Goal: Information Seeking & Learning: Learn about a topic

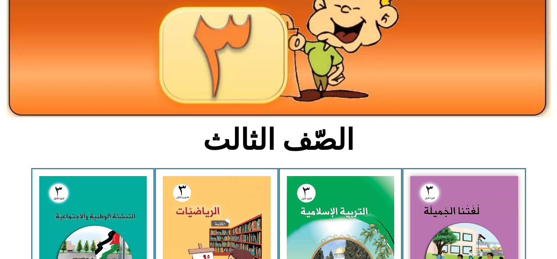
scroll to position [125, 0]
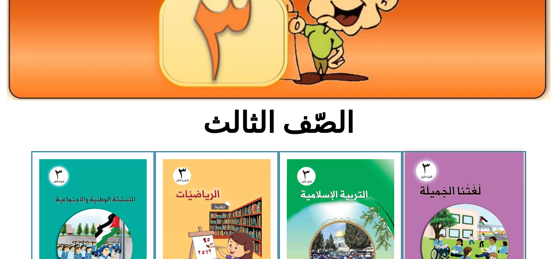
click at [455, 179] on img at bounding box center [464, 226] width 119 height 146
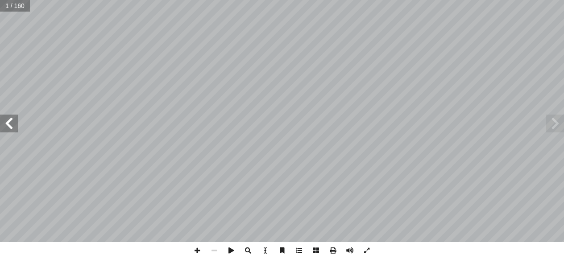
click at [14, 124] on span at bounding box center [9, 124] width 18 height 18
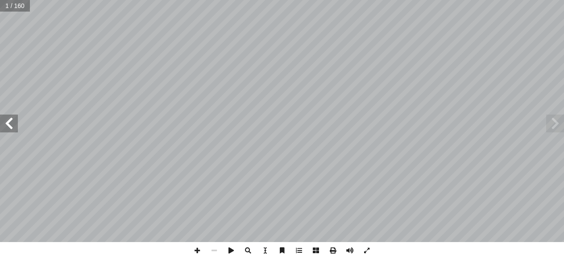
click at [14, 124] on span at bounding box center [9, 124] width 18 height 18
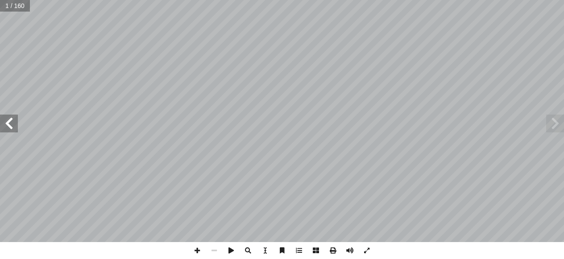
click at [14, 124] on span at bounding box center [9, 124] width 18 height 18
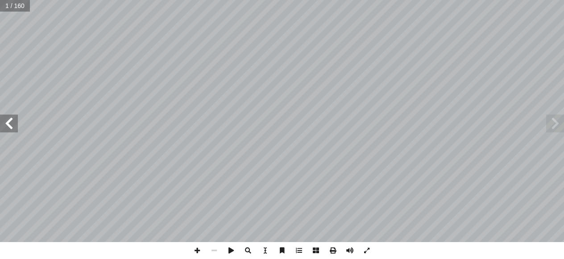
click at [14, 124] on span at bounding box center [9, 124] width 18 height 18
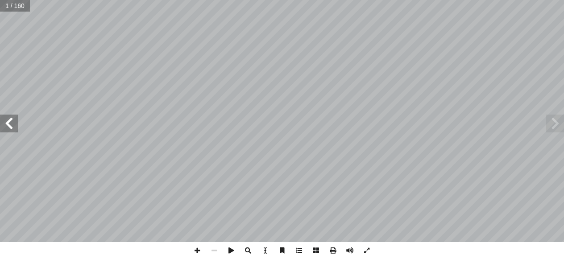
click at [14, 124] on span at bounding box center [9, 124] width 18 height 18
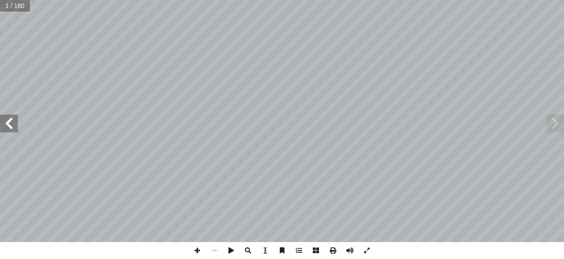
click at [14, 124] on span at bounding box center [9, 124] width 18 height 18
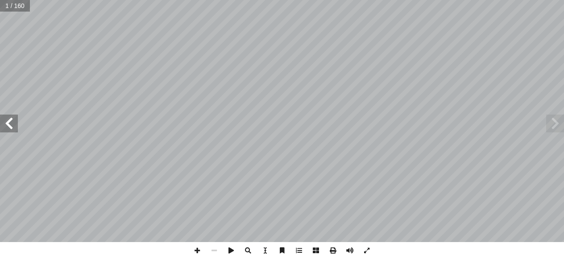
click at [14, 124] on span at bounding box center [9, 124] width 18 height 18
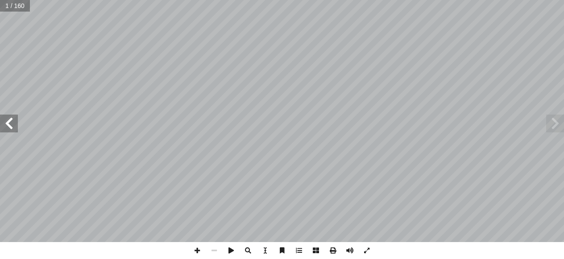
click at [14, 124] on span at bounding box center [9, 124] width 18 height 18
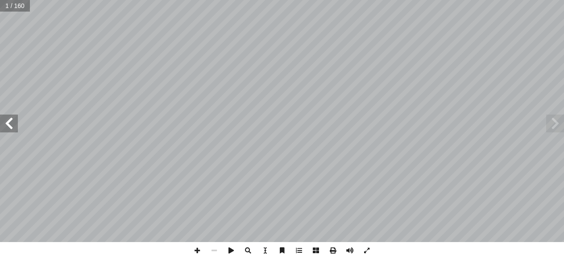
click at [14, 124] on span at bounding box center [9, 124] width 18 height 18
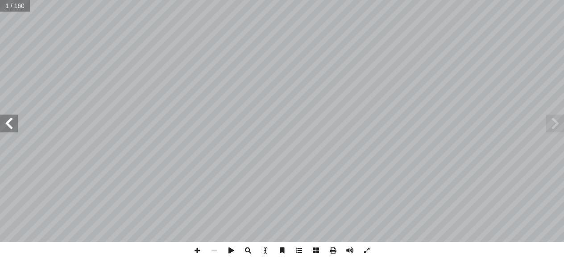
click at [14, 124] on span at bounding box center [9, 124] width 18 height 18
click at [558, 127] on span at bounding box center [555, 124] width 18 height 18
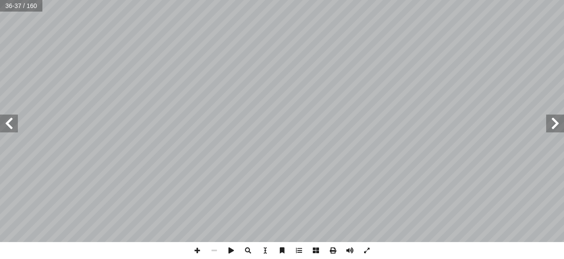
click at [558, 127] on span at bounding box center [555, 124] width 18 height 18
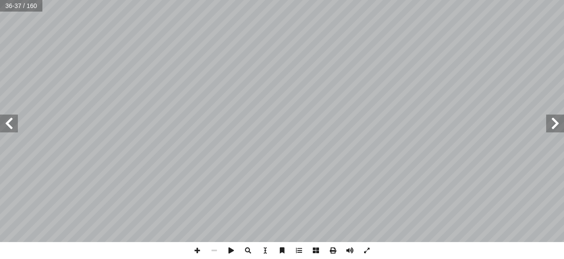
click at [558, 127] on span at bounding box center [555, 124] width 18 height 18
click at [193, 247] on span at bounding box center [197, 250] width 17 height 17
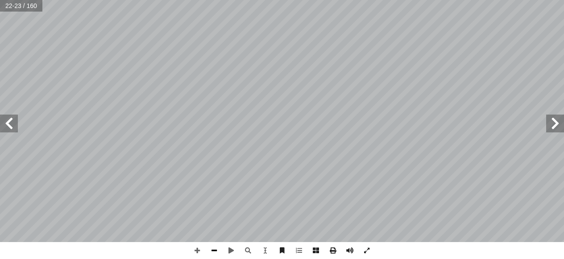
click at [218, 252] on span at bounding box center [214, 250] width 17 height 17
click at [200, 248] on span at bounding box center [197, 250] width 17 height 17
click at [214, 255] on span at bounding box center [214, 250] width 17 height 17
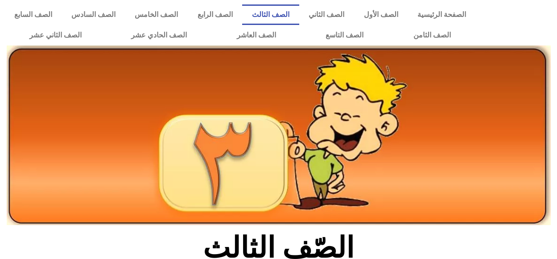
scroll to position [125, 0]
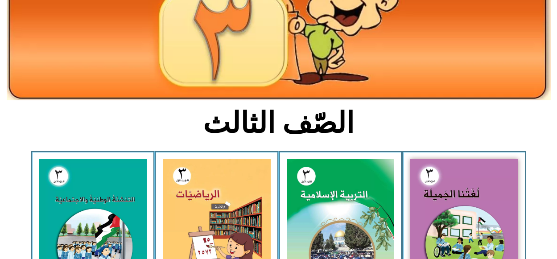
click at [363, 203] on img at bounding box center [341, 226] width 108 height 134
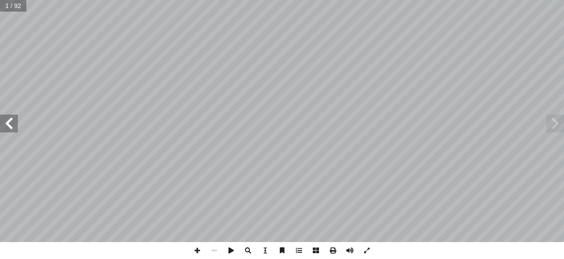
click at [6, 128] on span at bounding box center [9, 124] width 18 height 18
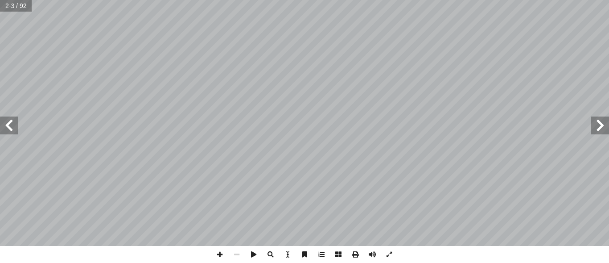
click at [3, 127] on span at bounding box center [9, 125] width 18 height 18
click at [7, 128] on span at bounding box center [9, 125] width 18 height 18
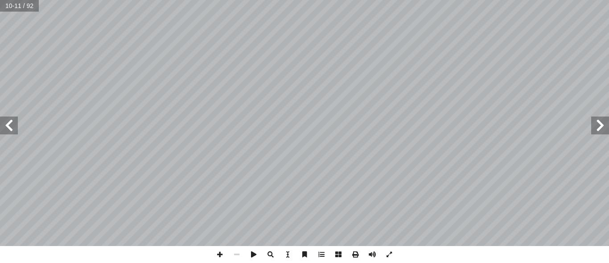
click at [9, 116] on span at bounding box center [9, 125] width 18 height 18
click at [11, 126] on span at bounding box center [9, 125] width 18 height 18
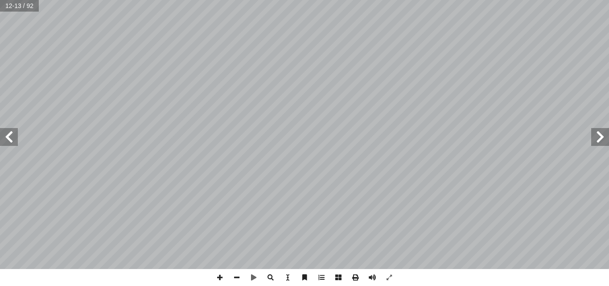
click at [393, 81] on html "الصفحة الرئيسية الصف الأول الصف الثاني الصف الثالث الصف الرابع الصف الخامس الصف…" at bounding box center [304, 40] width 609 height 81
